Goal: Task Accomplishment & Management: Use online tool/utility

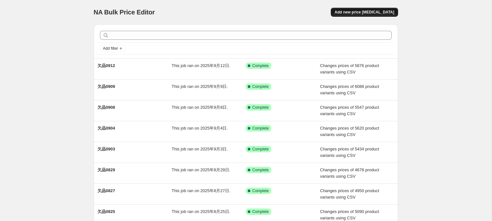
click at [345, 15] on button "Add new price [MEDICAL_DATA]" at bounding box center [364, 12] width 67 height 9
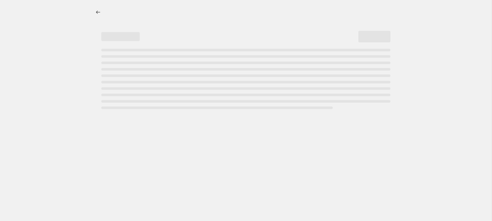
select select "percentage"
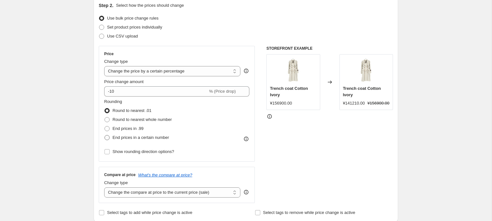
scroll to position [42, 0]
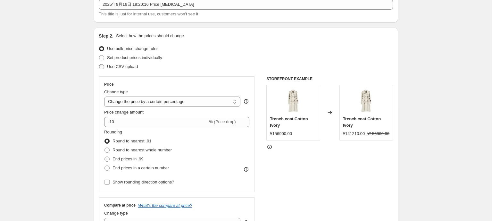
click at [113, 67] on span "Use CSV upload" at bounding box center [122, 66] width 31 height 5
click at [99, 64] on input "Use CSV upload" at bounding box center [99, 64] width 0 height 0
radio input "true"
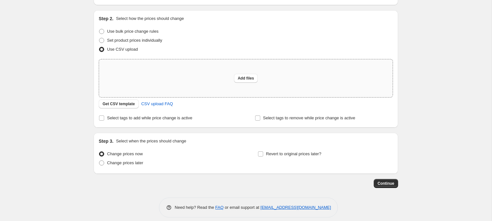
scroll to position [65, 0]
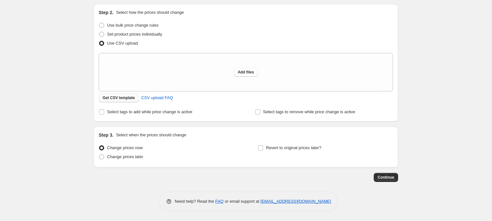
click at [121, 100] on span "Get CSV template" at bounding box center [119, 97] width 32 height 5
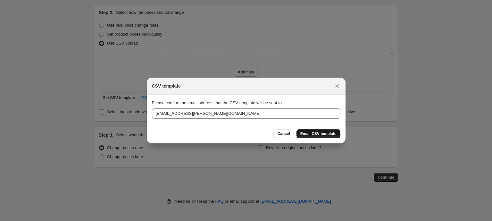
click at [315, 132] on span "Email CSV template" at bounding box center [318, 133] width 36 height 5
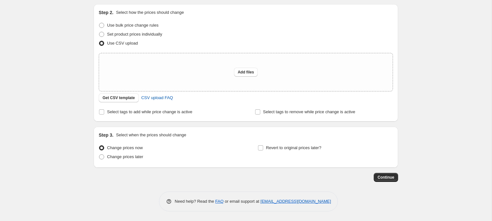
scroll to position [0, 0]
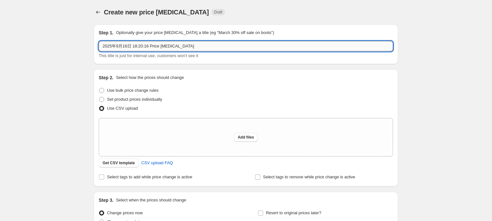
click at [149, 47] on input "2025年9月16日 18:20:16 Price change job" at bounding box center [246, 46] width 294 height 10
type input "え"
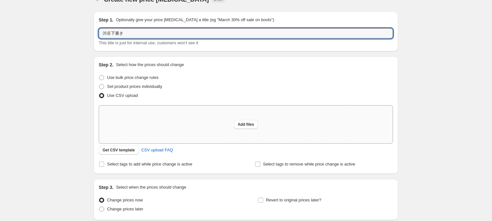
type input "渋谷下書き"
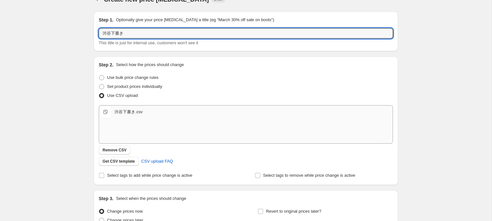
scroll to position [28, 0]
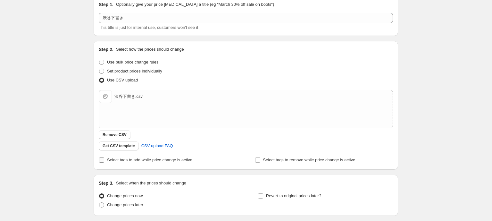
click at [104, 160] on span at bounding box center [102, 160] width 6 height 6
click at [104, 160] on input "Select tags to add while price change is active" at bounding box center [101, 159] width 5 height 5
checkbox input "true"
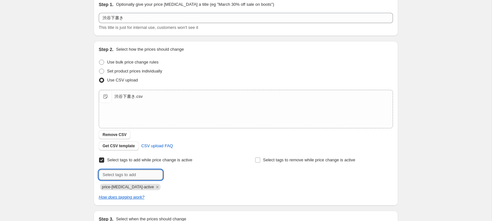
click at [124, 175] on input "text" at bounding box center [131, 175] width 64 height 10
type input "渋谷下書き"
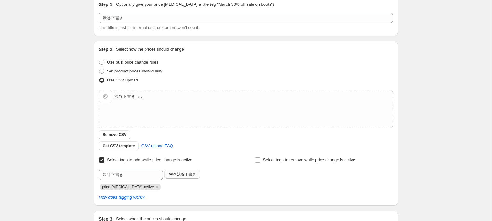
click at [184, 177] on button "Add 渋谷下書き" at bounding box center [182, 174] width 36 height 9
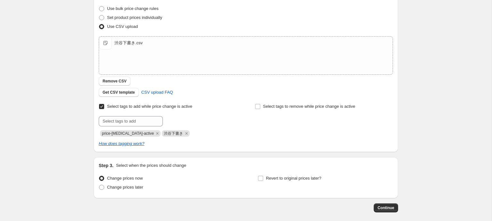
scroll to position [94, 0]
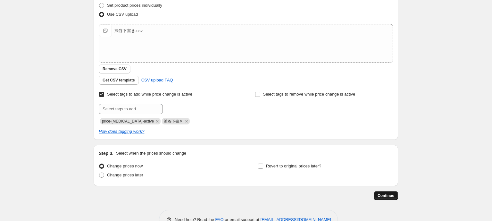
click at [390, 196] on span "Continue" at bounding box center [386, 195] width 17 height 5
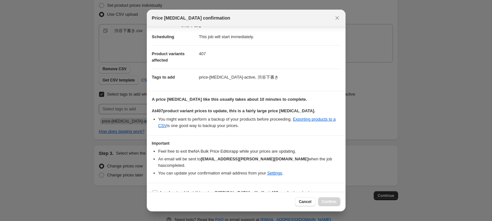
scroll to position [14, 0]
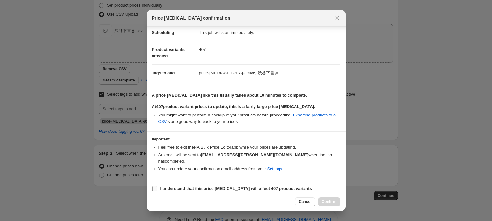
click at [184, 186] on b "I understand that this price change job will affect 407 product variants" at bounding box center [236, 188] width 152 height 5
click at [157, 186] on input "I understand that this price change job will affect 407 product variants" at bounding box center [154, 188] width 5 height 5
checkbox input "true"
click at [327, 201] on span "Confirm" at bounding box center [329, 201] width 15 height 5
